Goal: Task Accomplishment & Management: Complete application form

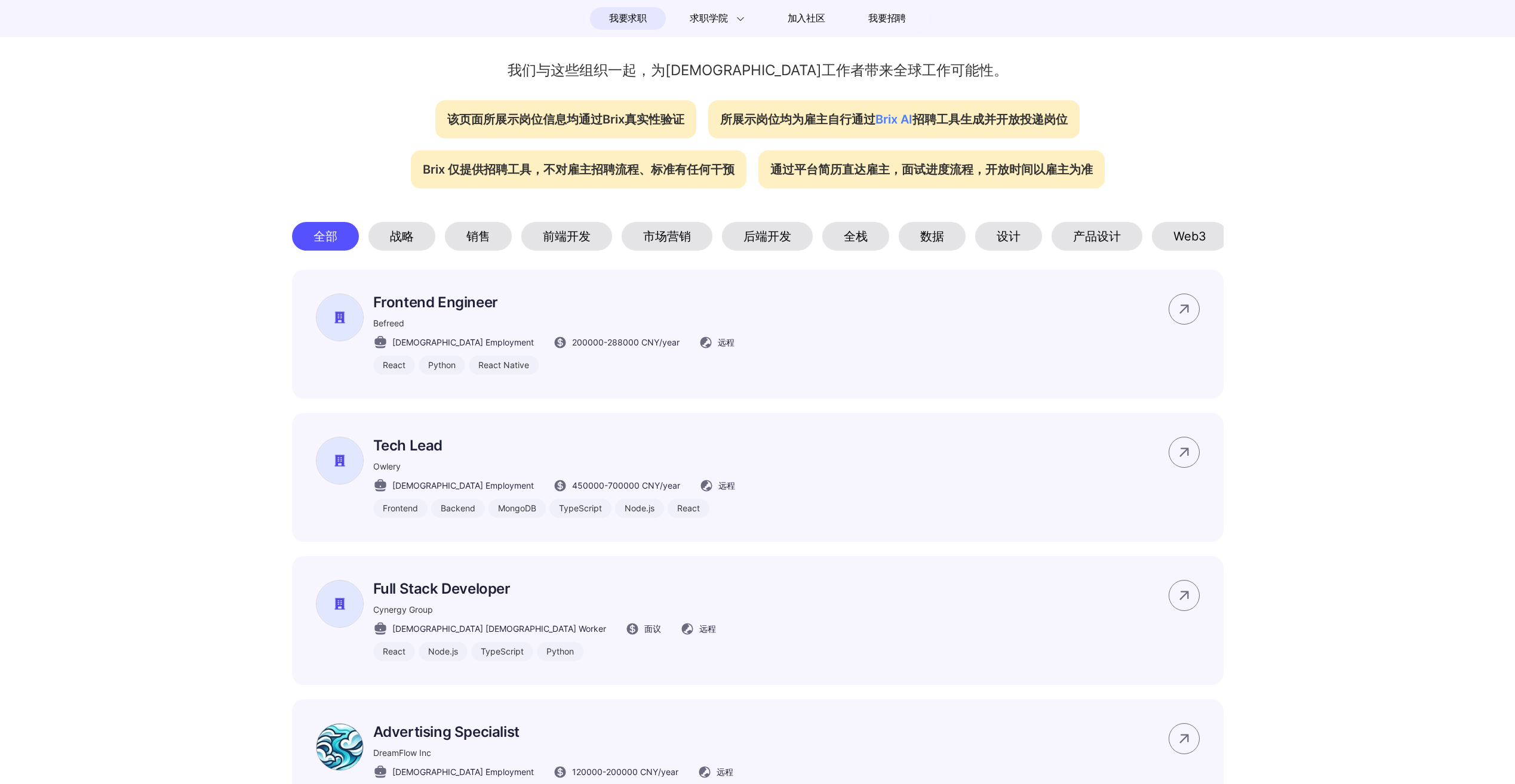
scroll to position [776, 0]
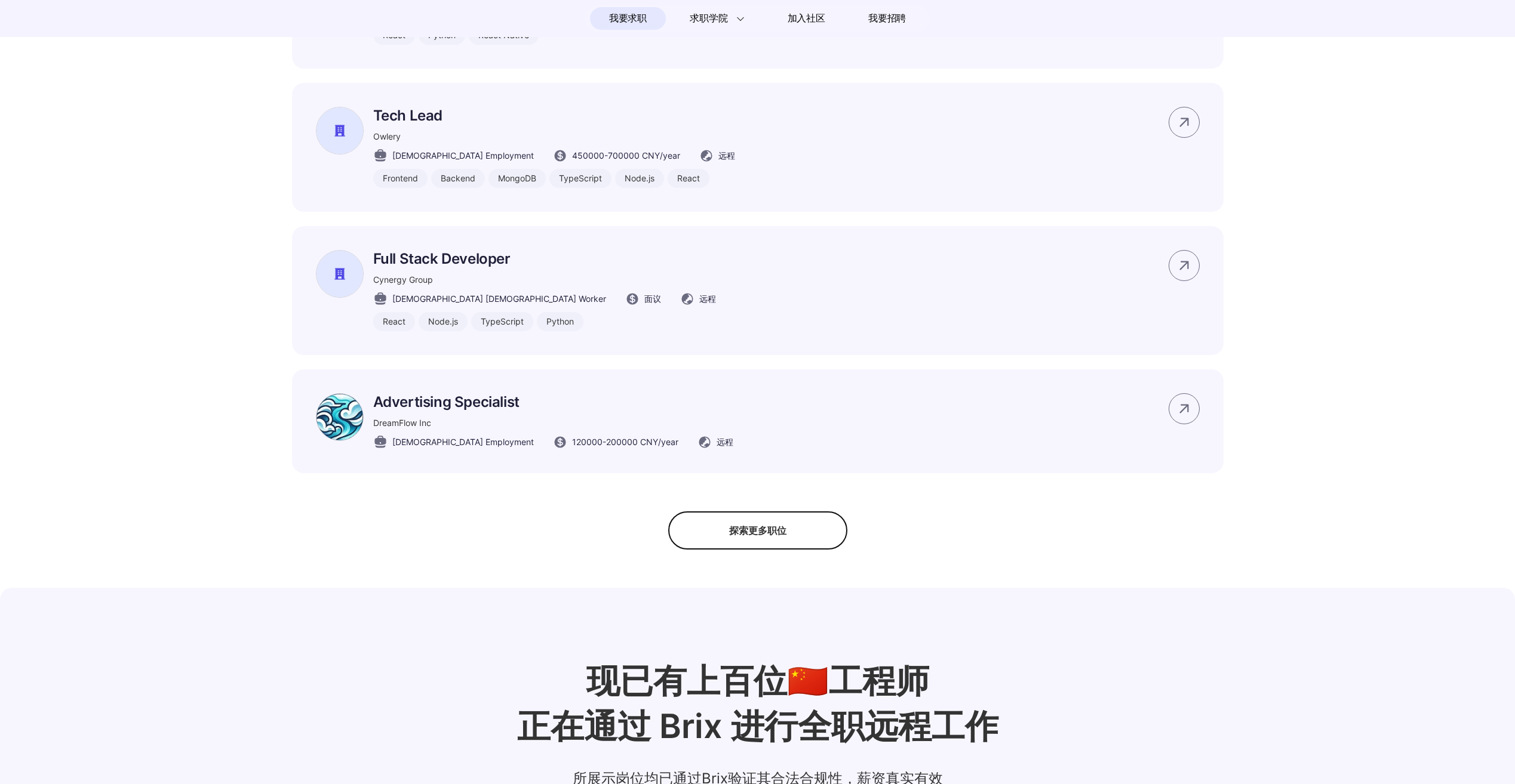
click at [786, 550] on div "探索更多职位" at bounding box center [758, 530] width 179 height 38
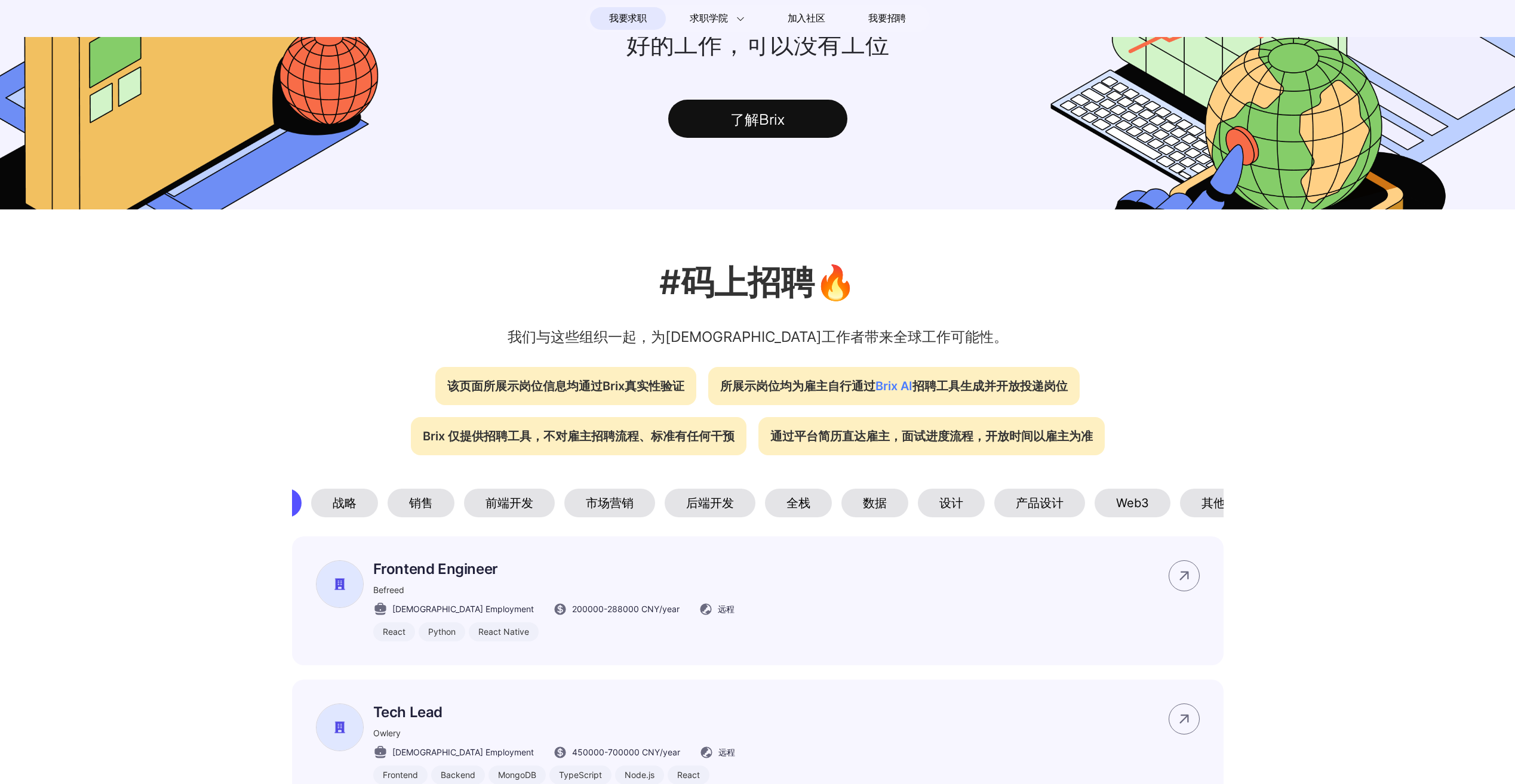
scroll to position [0, 80]
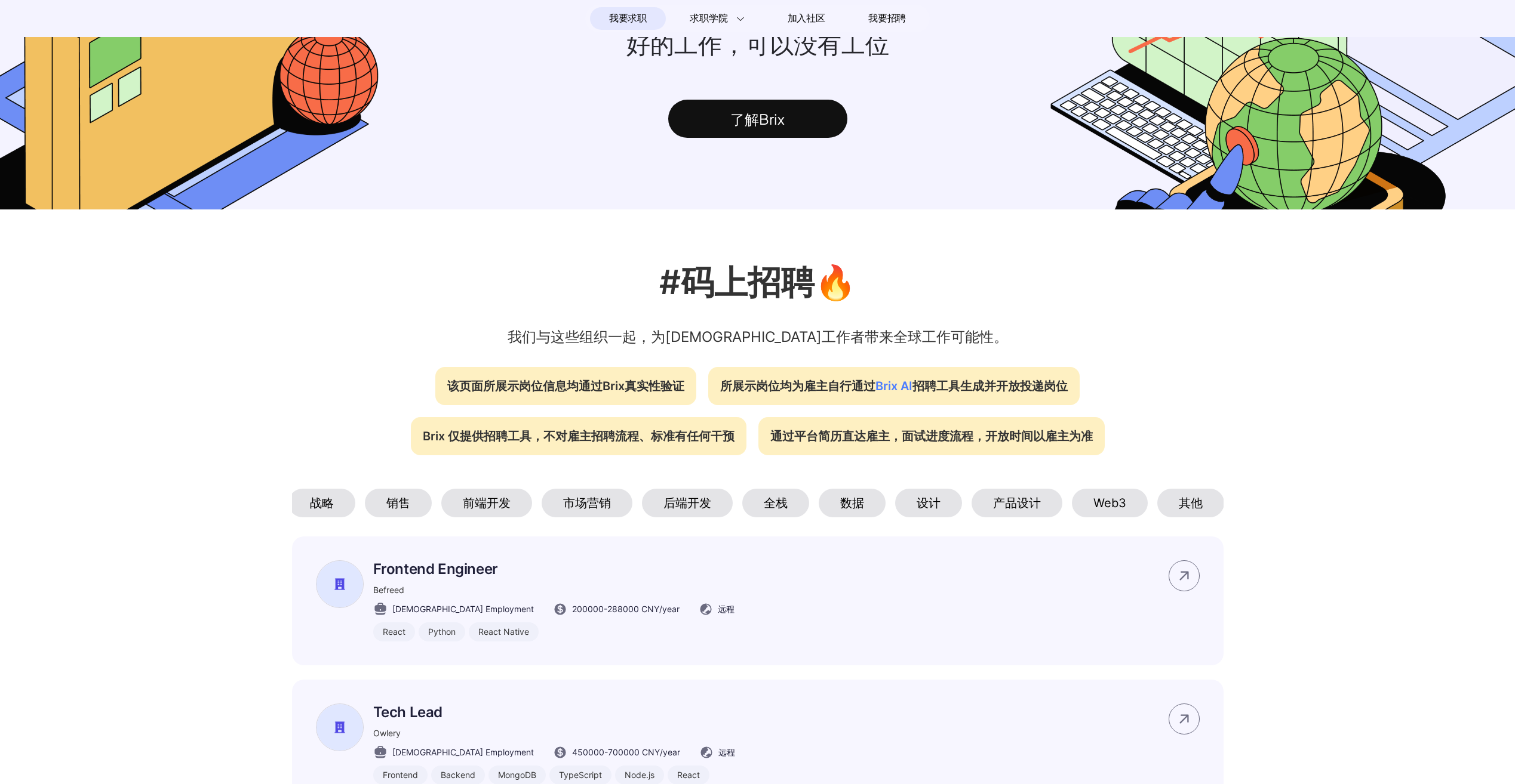
click at [1130, 514] on div "Web3" at bounding box center [1109, 503] width 76 height 29
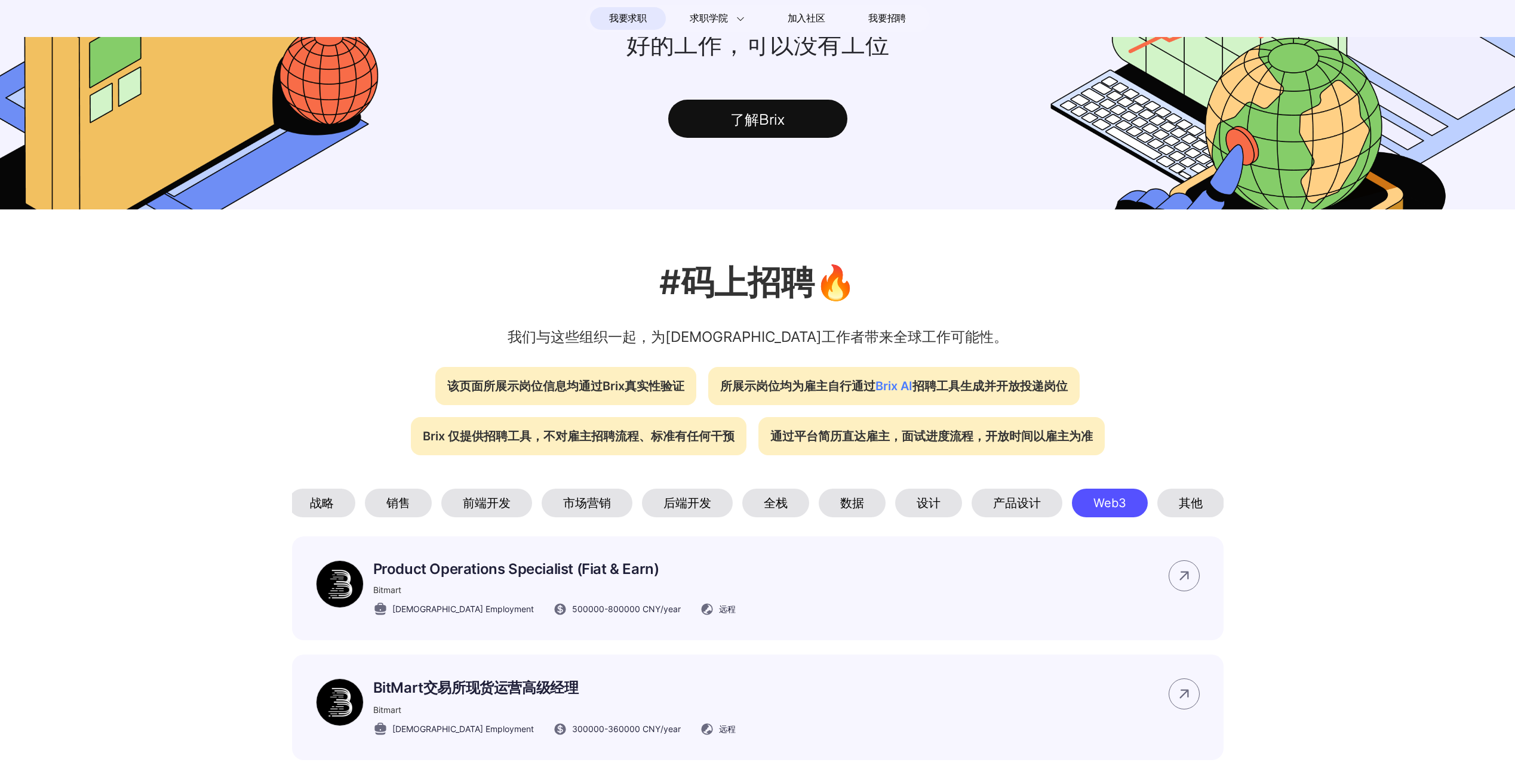
click at [404, 507] on div "销售" at bounding box center [398, 503] width 67 height 29
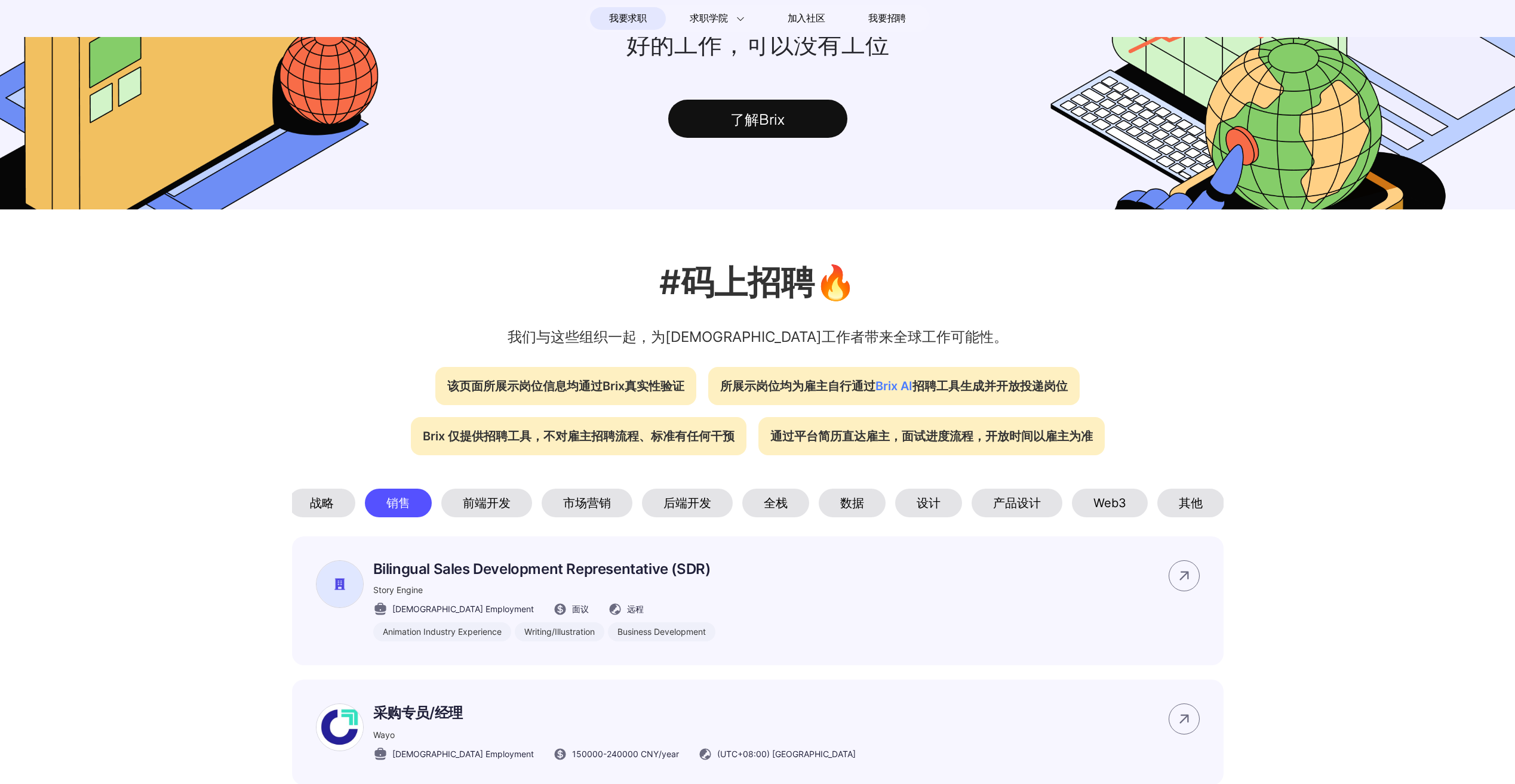
click at [508, 514] on div "前端开发" at bounding box center [487, 503] width 91 height 29
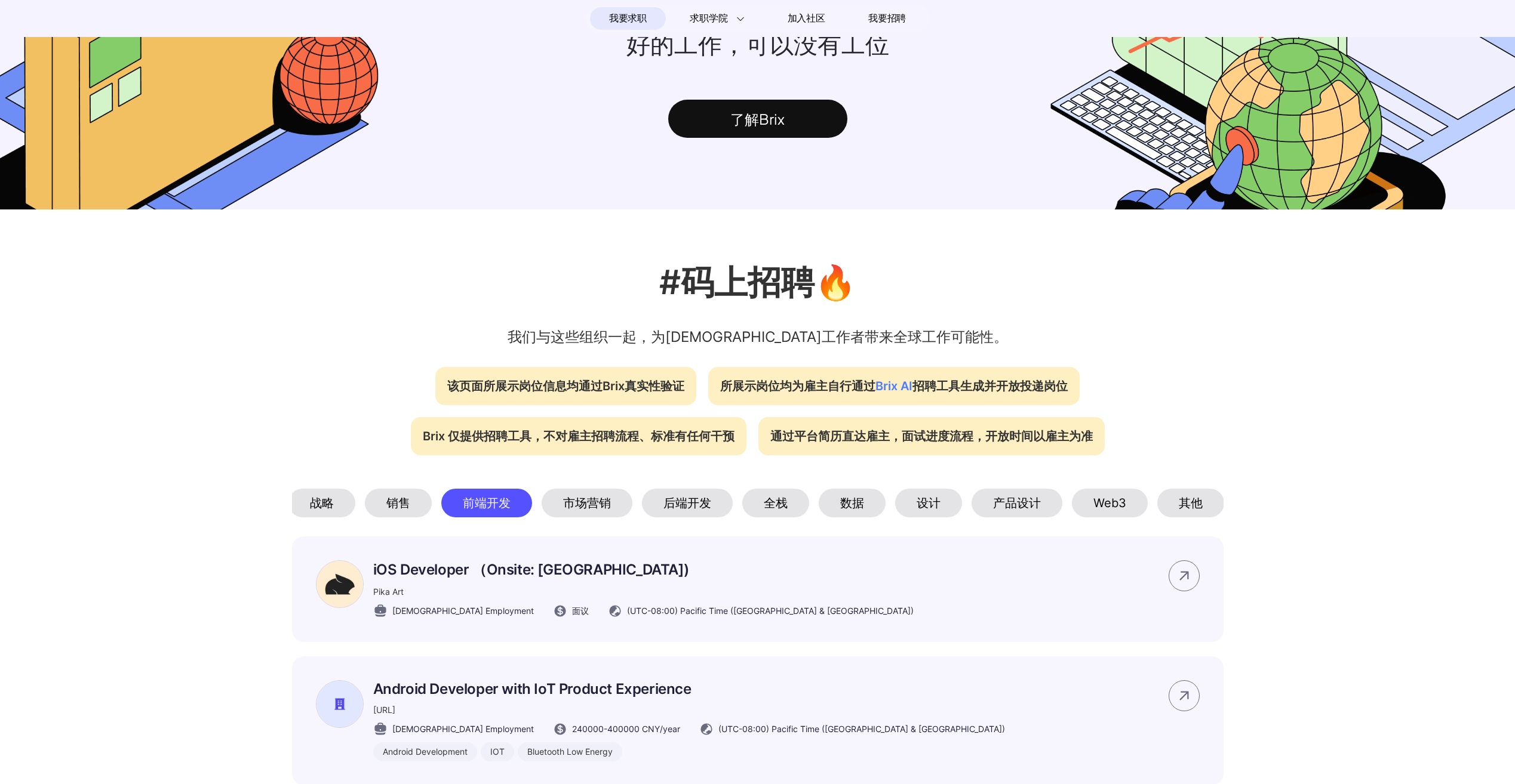
click at [419, 504] on div "销售" at bounding box center [398, 503] width 67 height 29
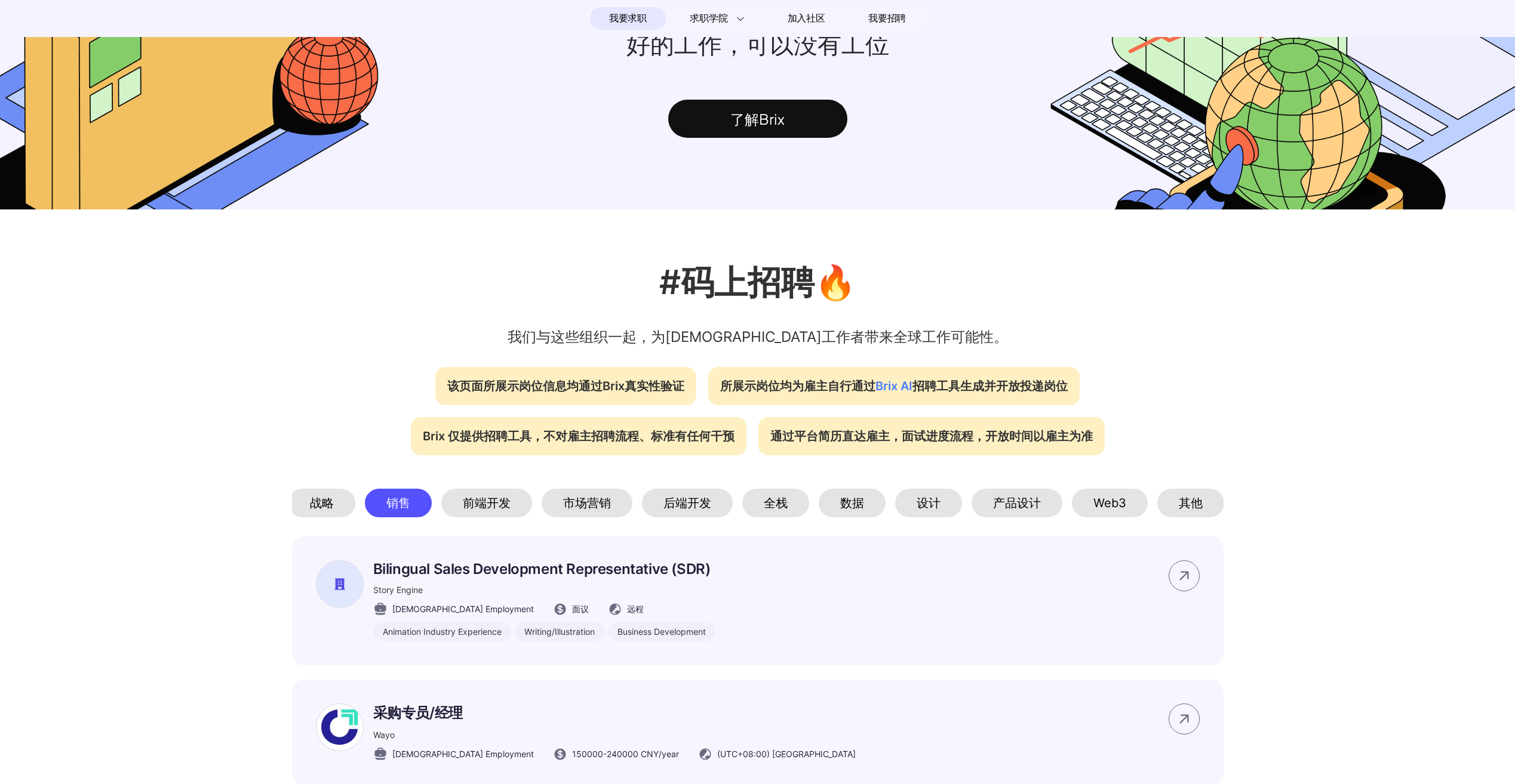
click at [508, 516] on div "前端开发" at bounding box center [487, 503] width 91 height 29
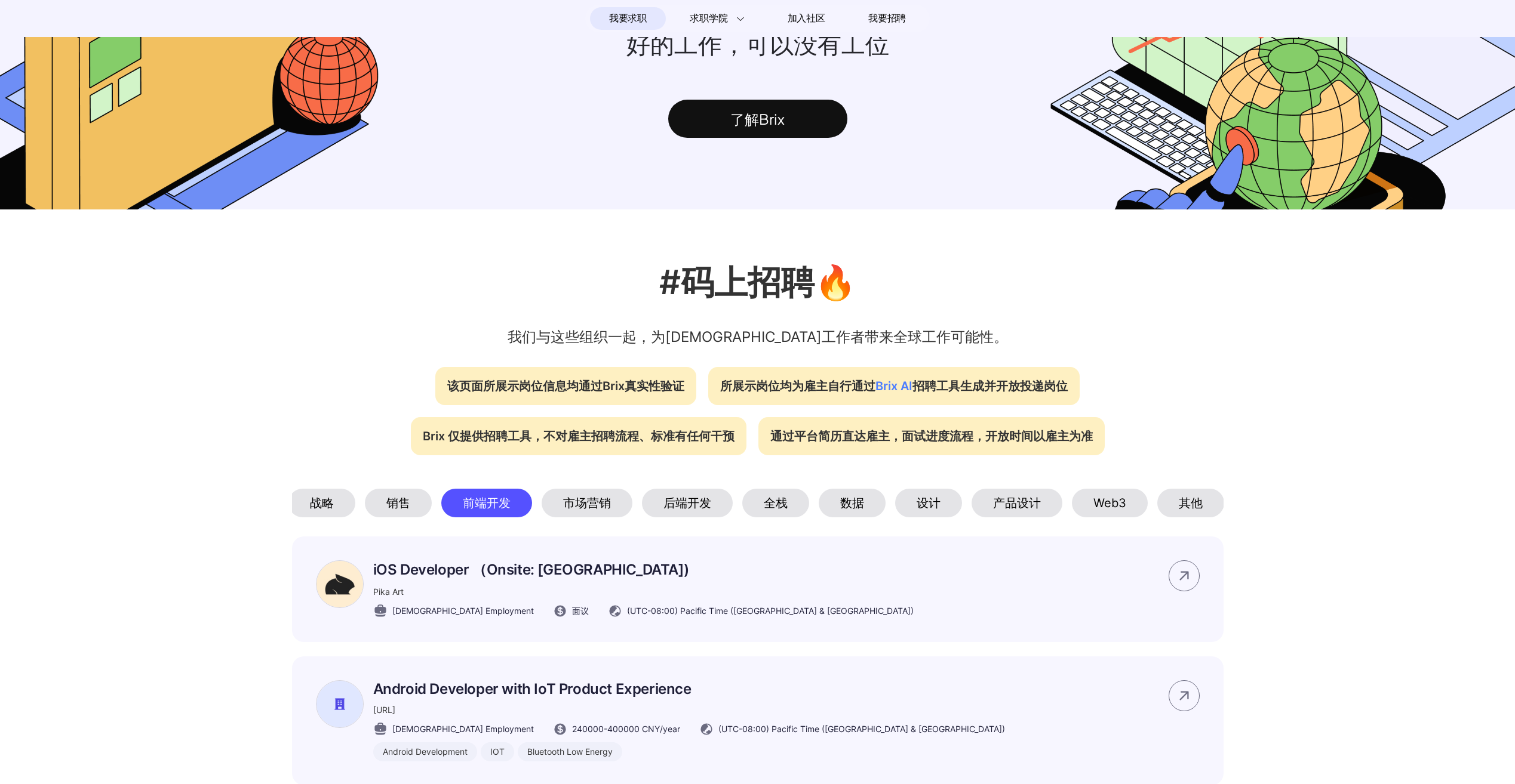
click at [616, 507] on div "市场营销" at bounding box center [587, 503] width 91 height 29
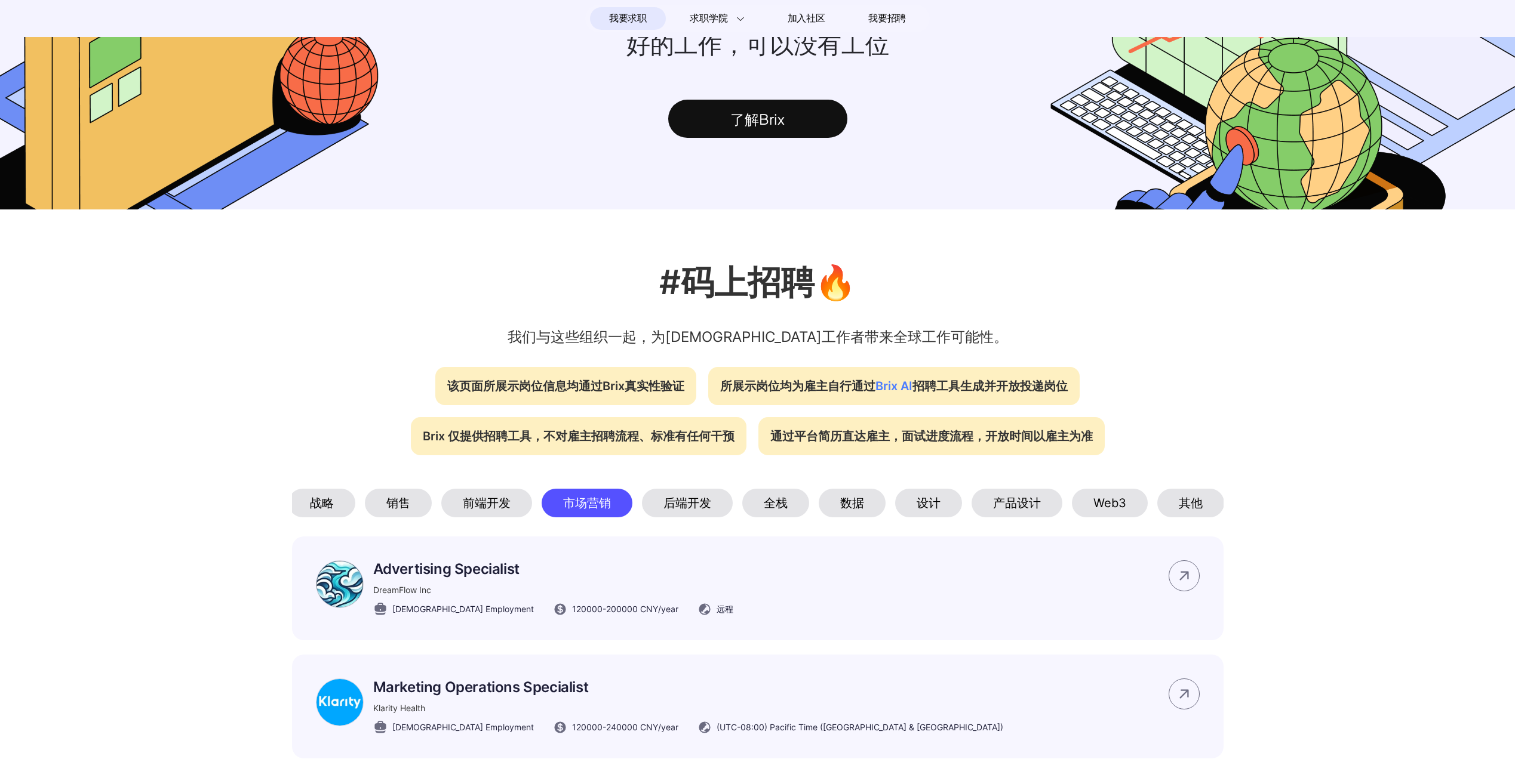
click at [708, 513] on div "后端开发" at bounding box center [688, 503] width 91 height 29
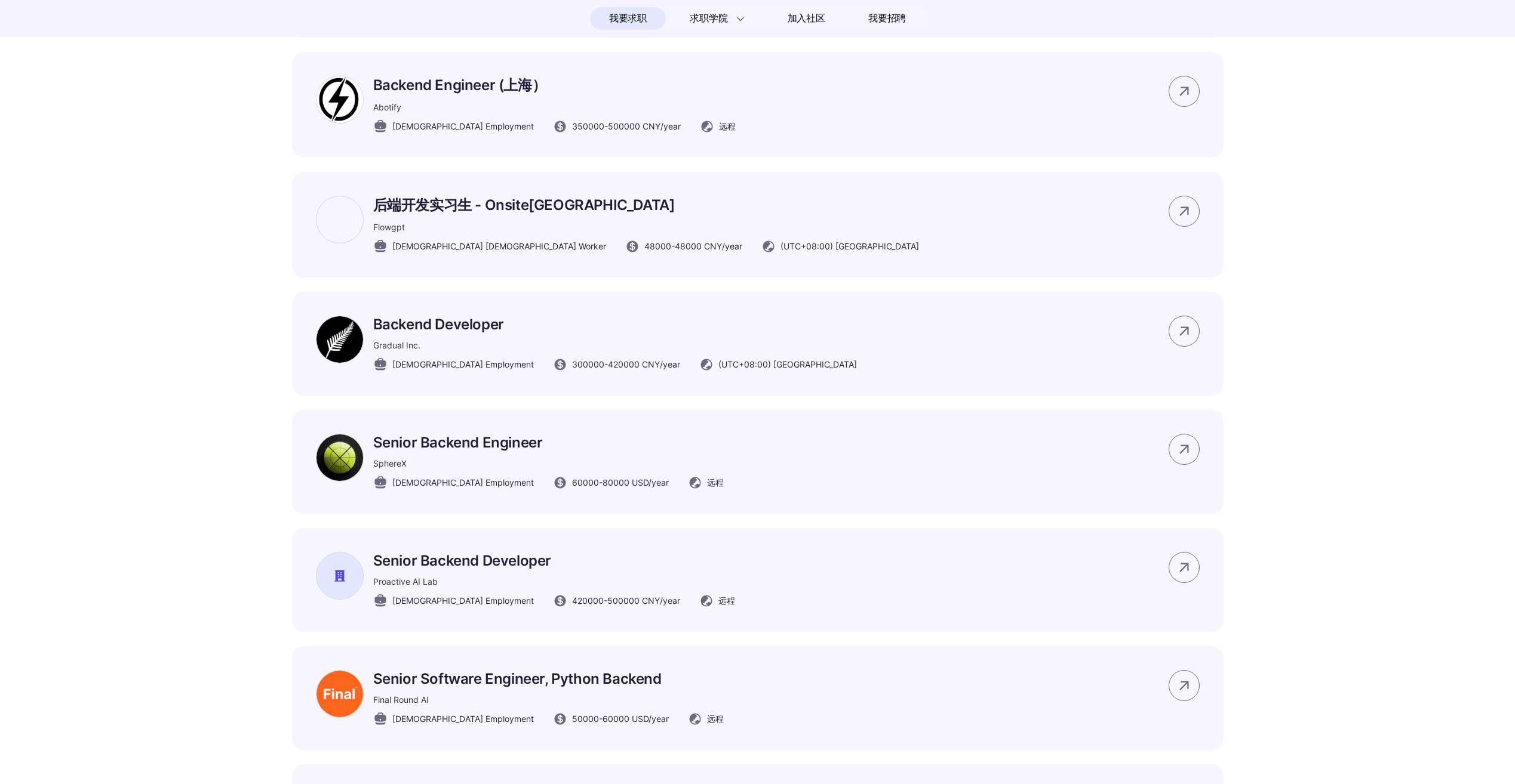
scroll to position [571, 0]
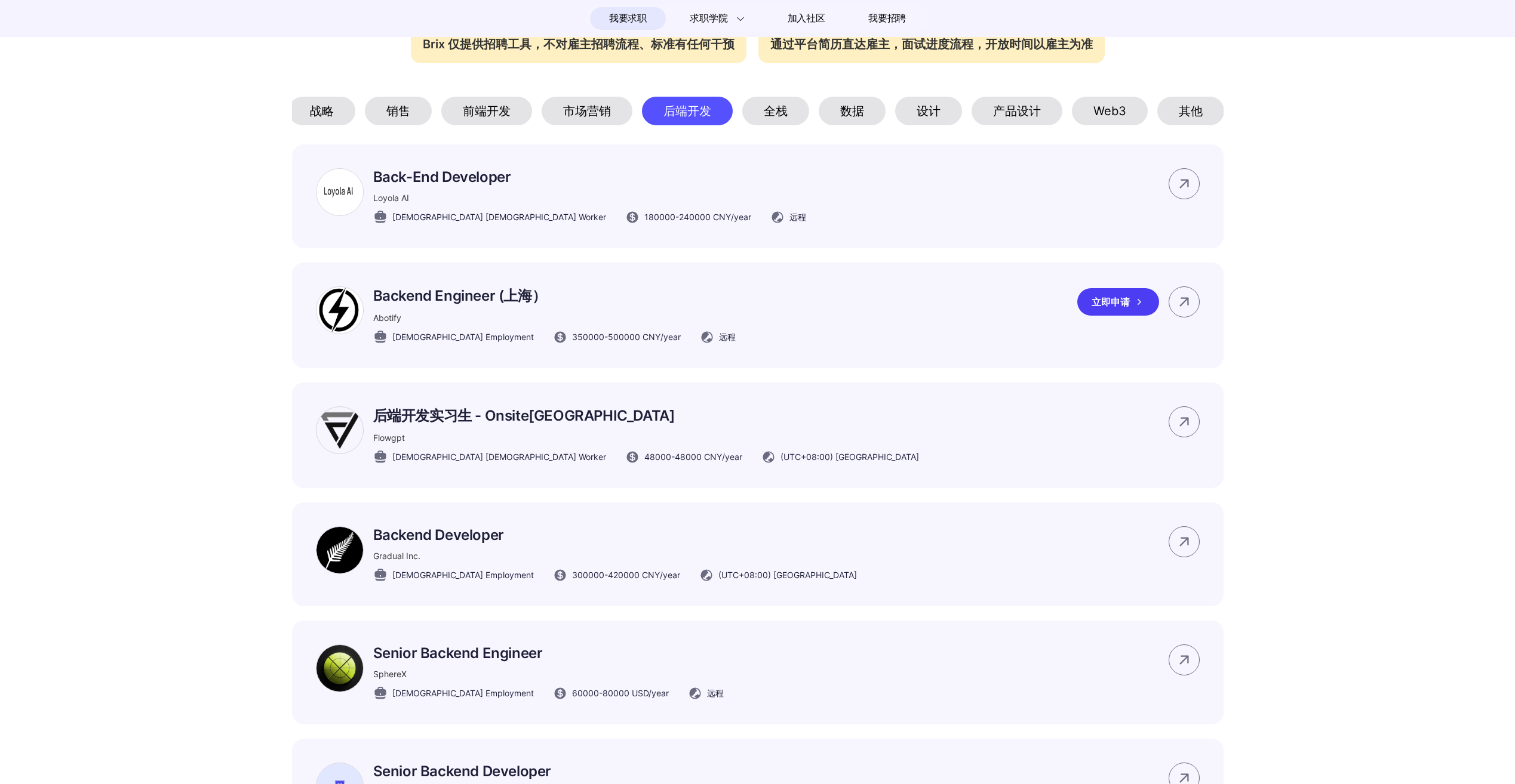
click at [1130, 314] on div "立即申请" at bounding box center [1119, 302] width 82 height 27
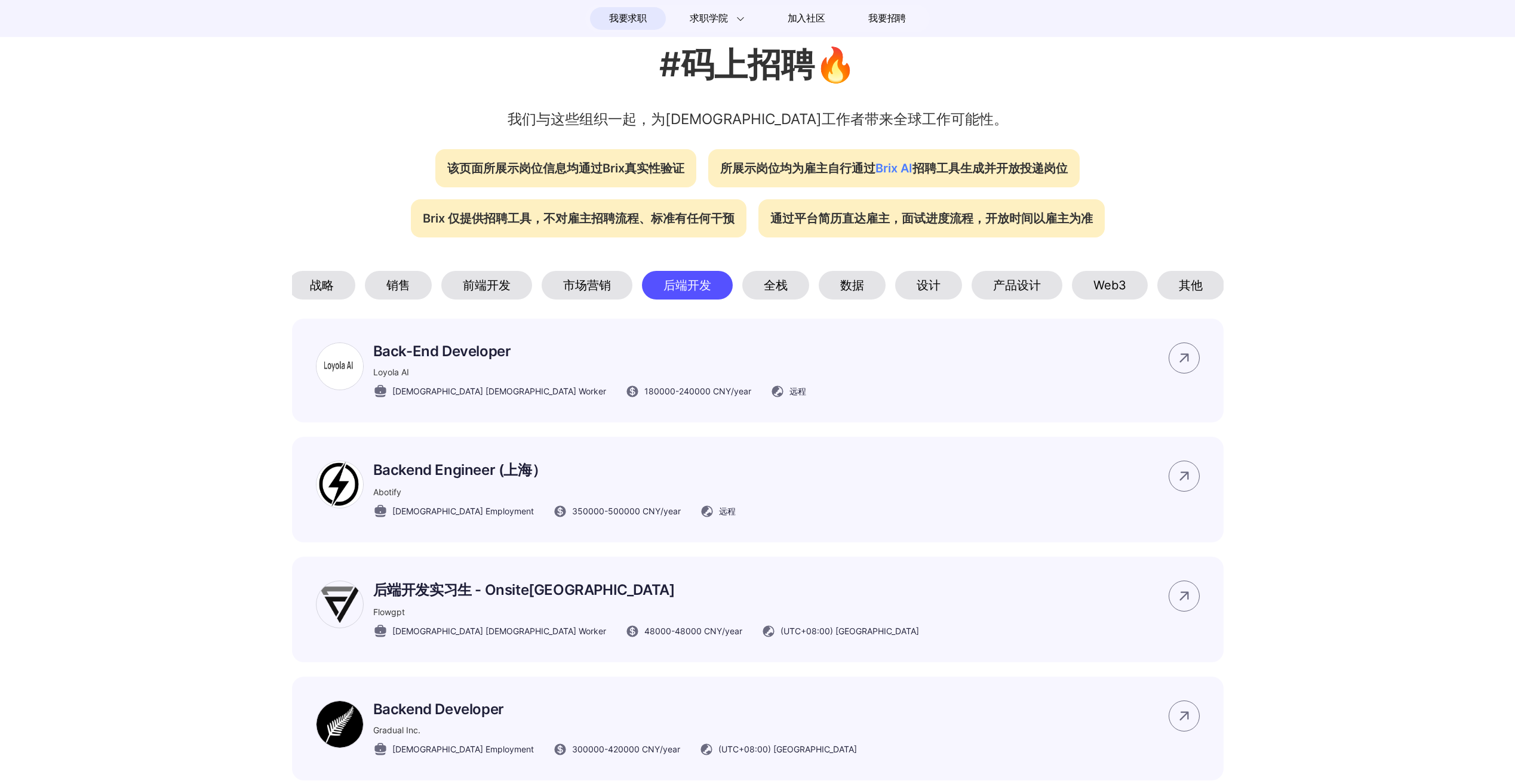
scroll to position [392, 0]
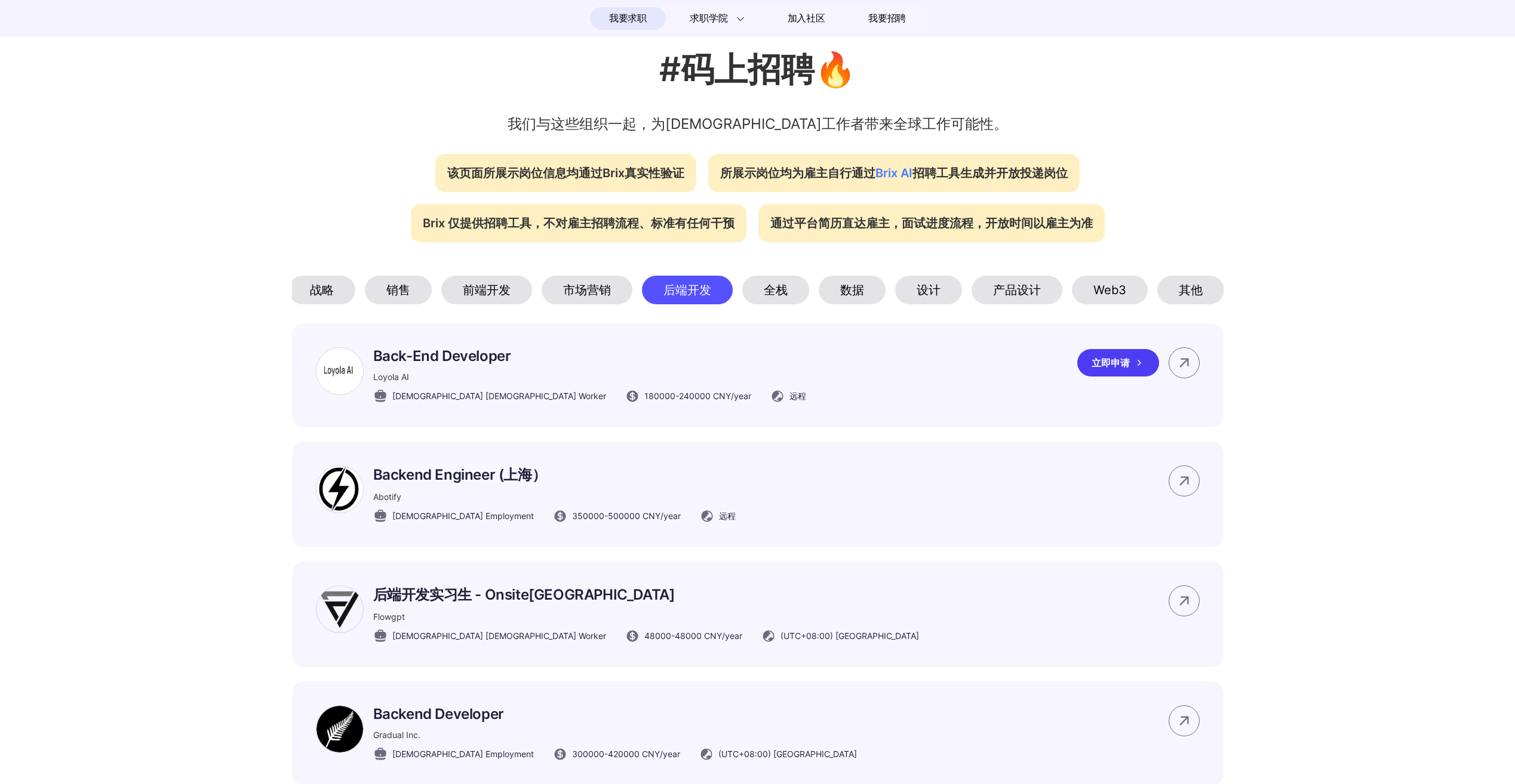
click at [1094, 369] on div "立即申请" at bounding box center [1119, 363] width 82 height 27
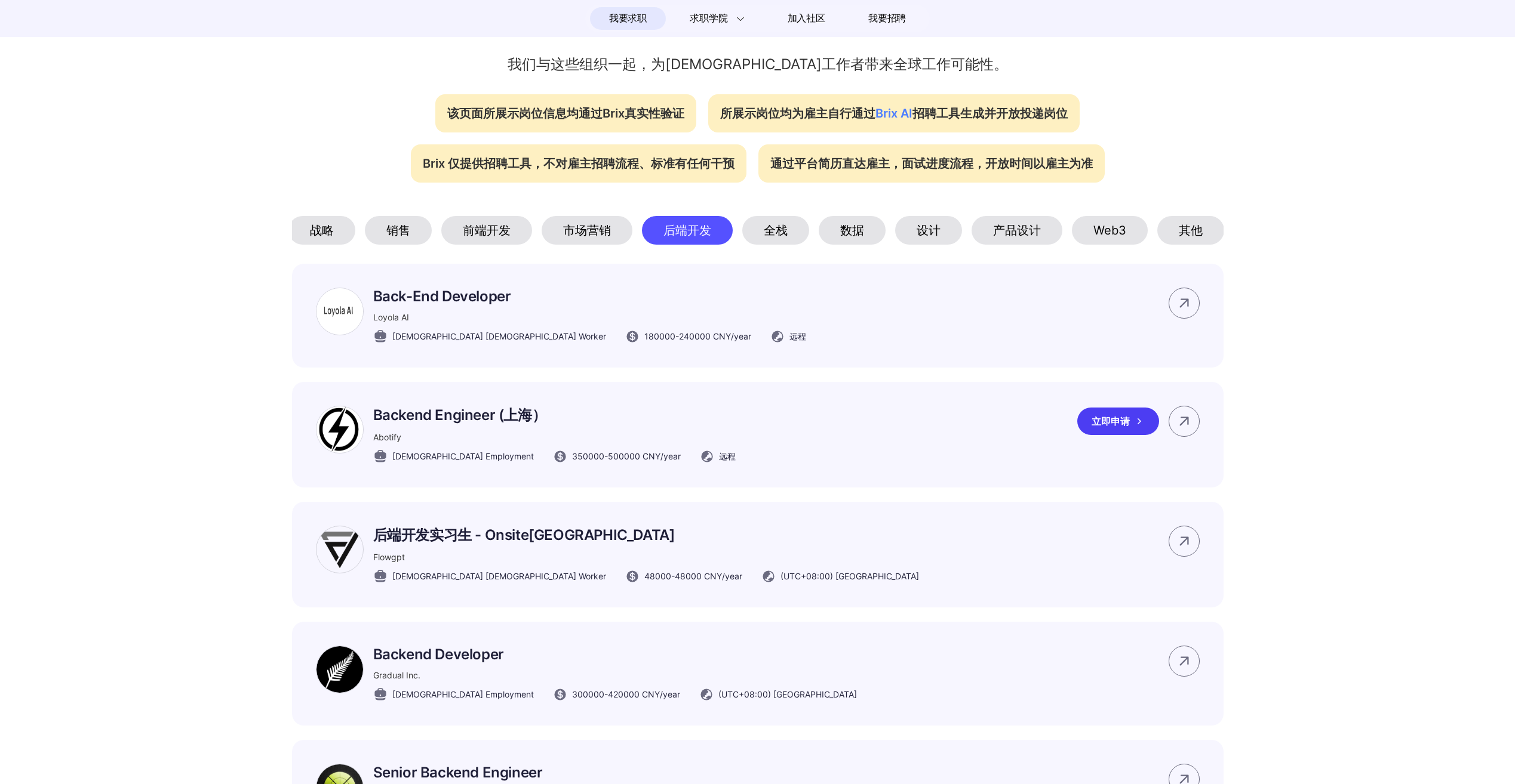
scroll to position [34, 0]
